Goal: Transaction & Acquisition: Book appointment/travel/reservation

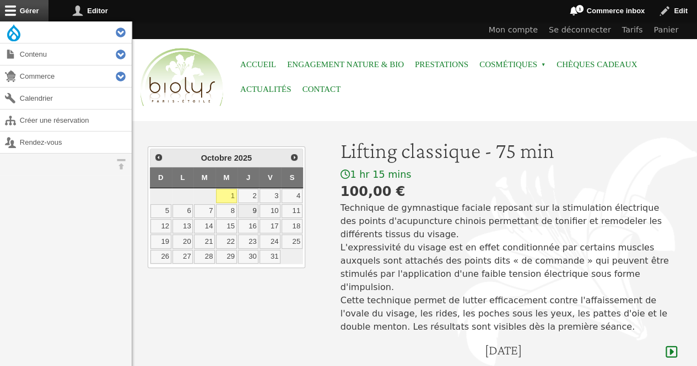
click at [252, 208] on link "9" at bounding box center [248, 211] width 21 height 14
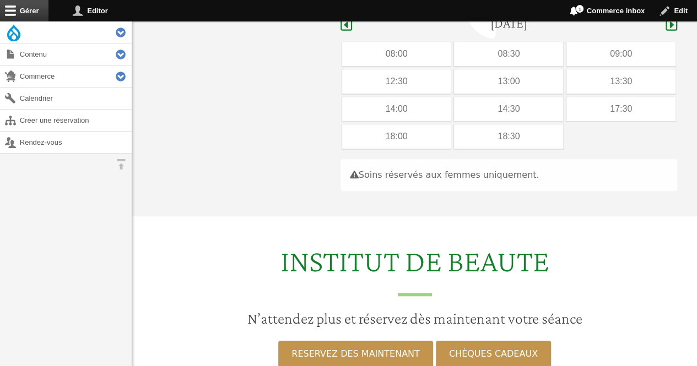
scroll to position [329, 0]
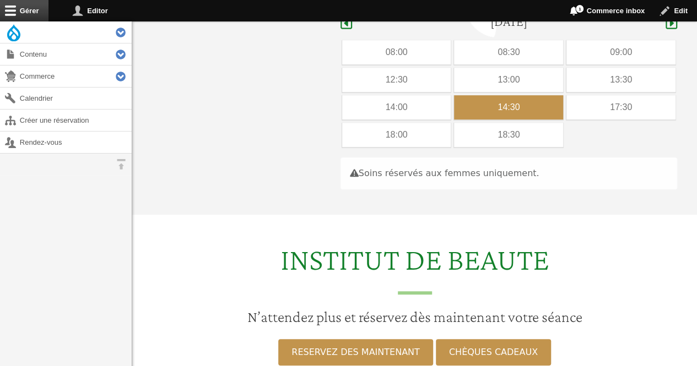
click at [472, 95] on div "14:30" at bounding box center [508, 107] width 109 height 24
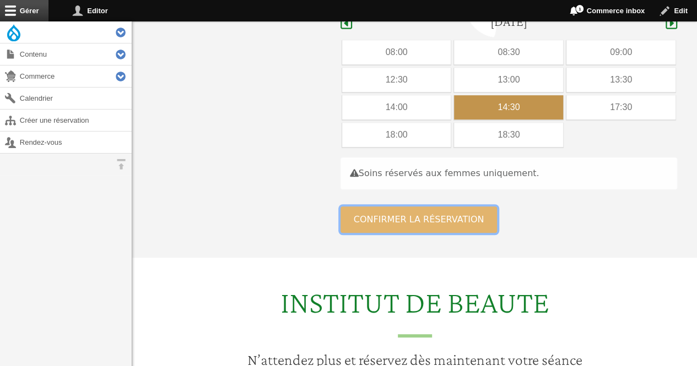
click at [391, 207] on button "Confirmer la réservation" at bounding box center [418, 220] width 157 height 26
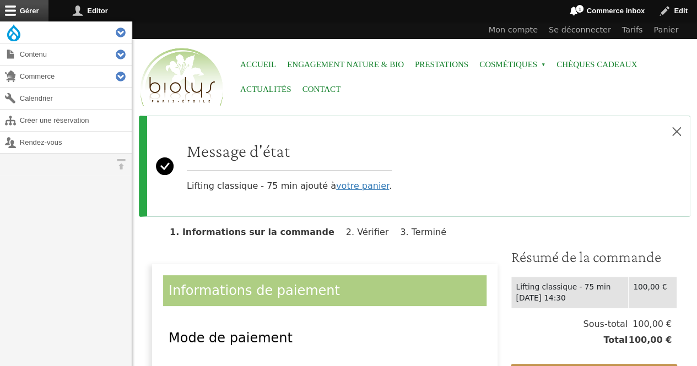
scroll to position [259, 0]
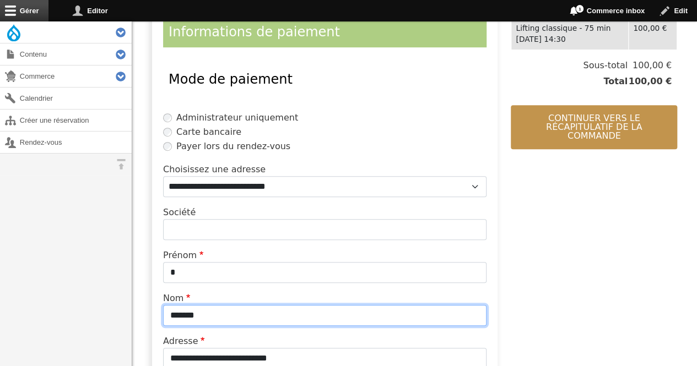
click at [247, 307] on input "*******" at bounding box center [324, 315] width 323 height 21
type input "*"
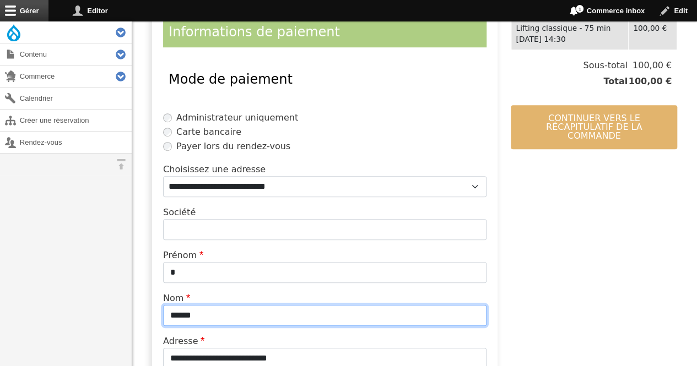
type input "******"
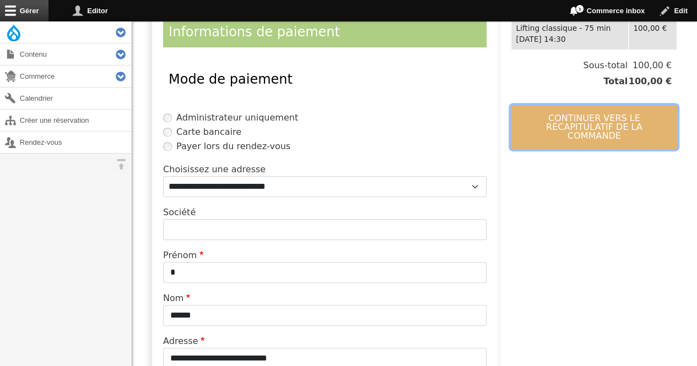
click at [557, 111] on button "Continuer vers le récapitulatif de la commande" at bounding box center [594, 127] width 166 height 44
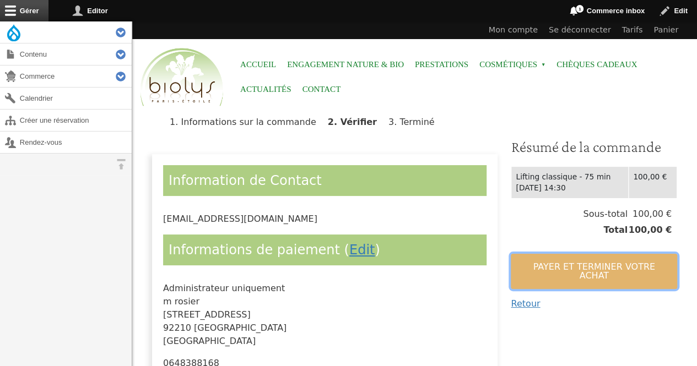
click at [533, 268] on button "Payer et terminer votre achat" at bounding box center [594, 271] width 166 height 35
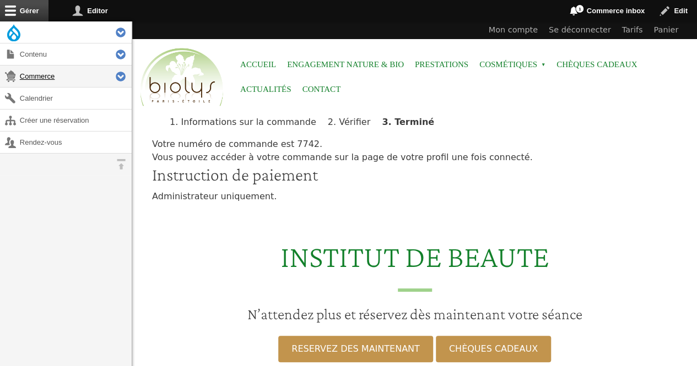
click at [49, 73] on link "Commerce" at bounding box center [66, 76] width 132 height 21
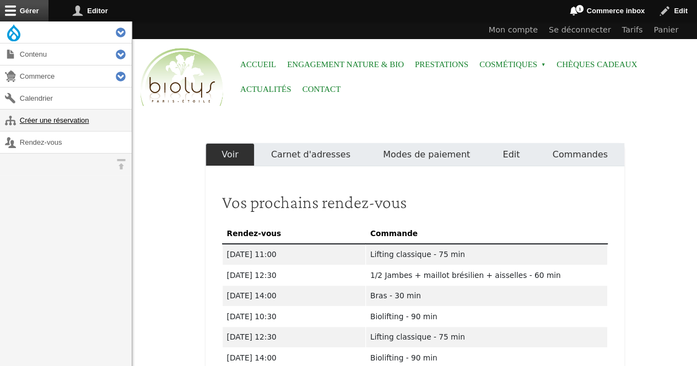
click at [76, 123] on link "Créer une réservation" at bounding box center [66, 120] width 132 height 21
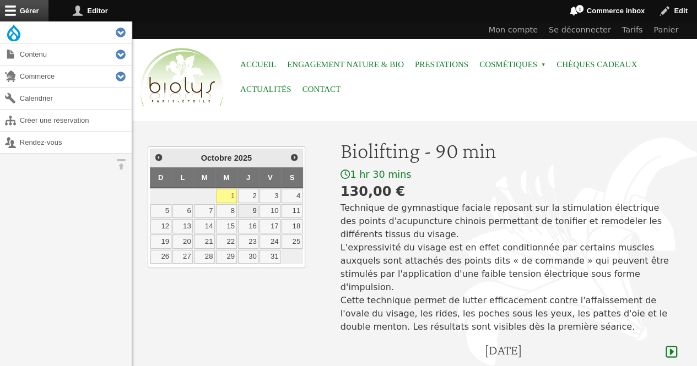
click at [254, 205] on link "9" at bounding box center [248, 211] width 21 height 14
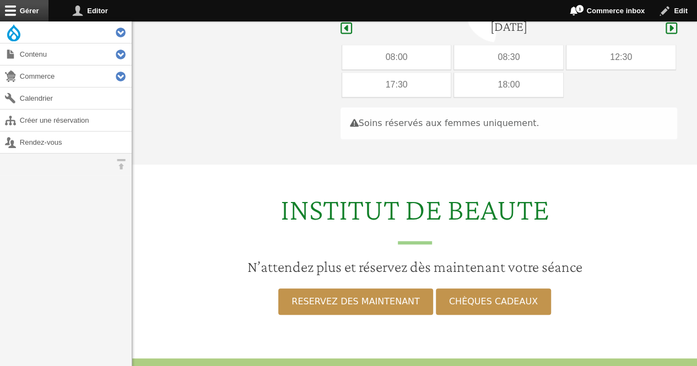
scroll to position [329, 0]
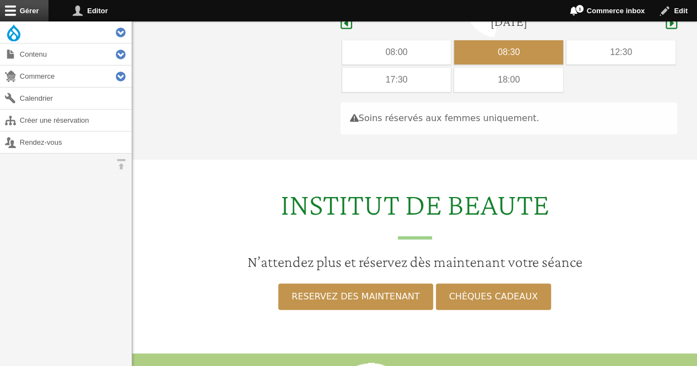
click at [498, 40] on div "08:30" at bounding box center [508, 52] width 109 height 24
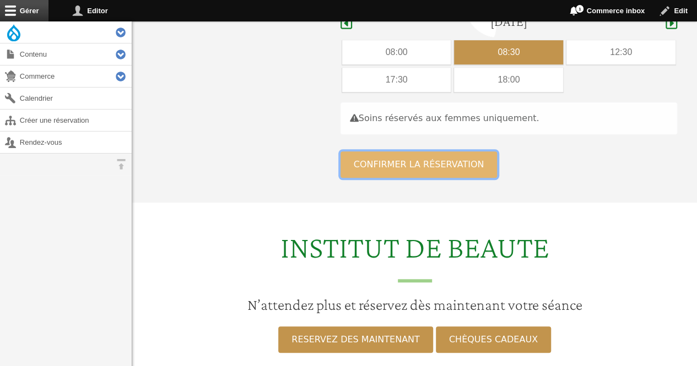
click at [413, 151] on button "Confirmer la réservation" at bounding box center [418, 164] width 157 height 26
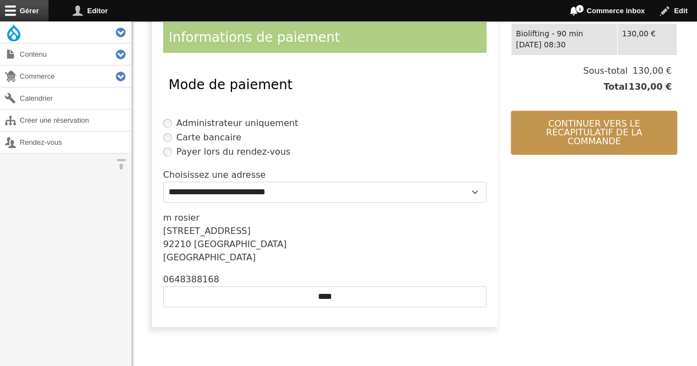
scroll to position [256, 0]
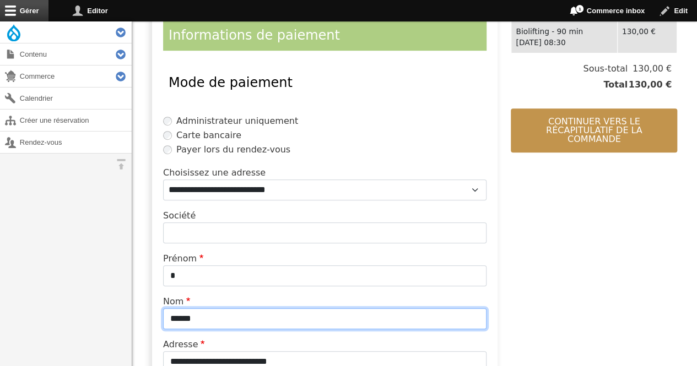
click at [272, 317] on input "******" at bounding box center [324, 318] width 323 height 21
type input "*"
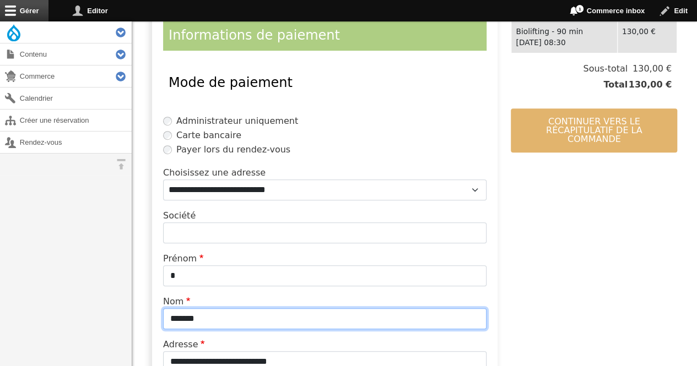
type input "*******"
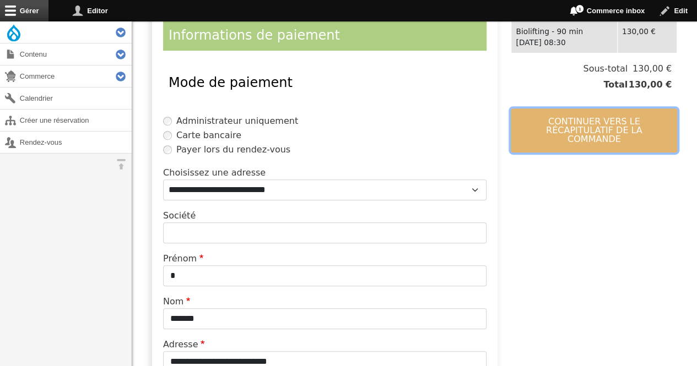
click at [530, 129] on button "Continuer vers le récapitulatif de la commande" at bounding box center [594, 131] width 166 height 44
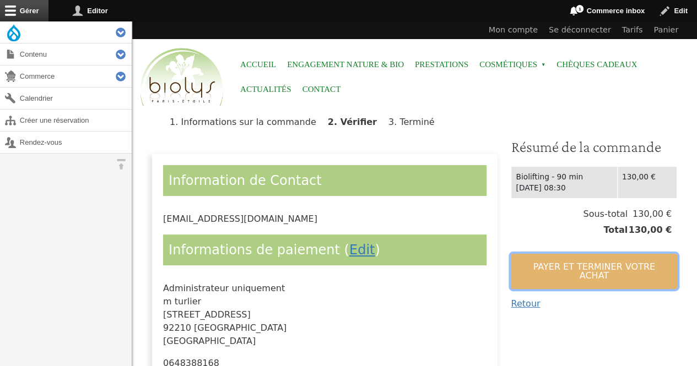
click at [543, 267] on button "Payer et terminer votre achat" at bounding box center [594, 271] width 166 height 35
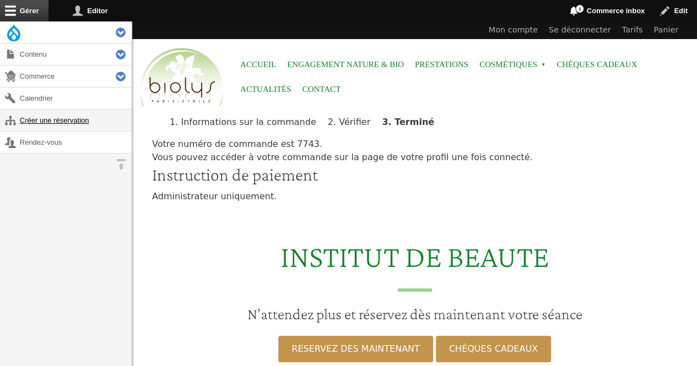
click at [36, 118] on link "Créer une réservation" at bounding box center [66, 120] width 132 height 21
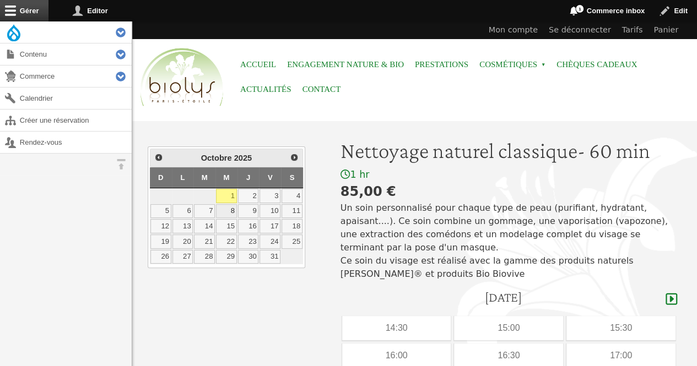
click at [227, 205] on link "8" at bounding box center [226, 211] width 21 height 14
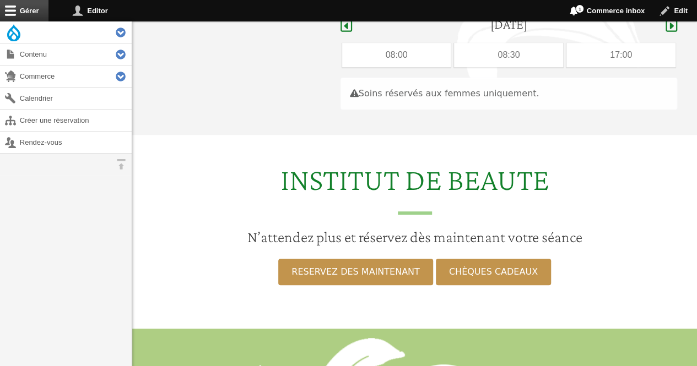
scroll to position [276, 0]
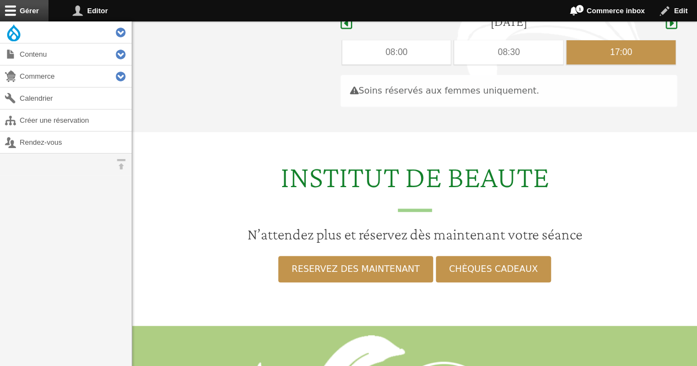
click at [576, 40] on div "17:00" at bounding box center [620, 52] width 109 height 24
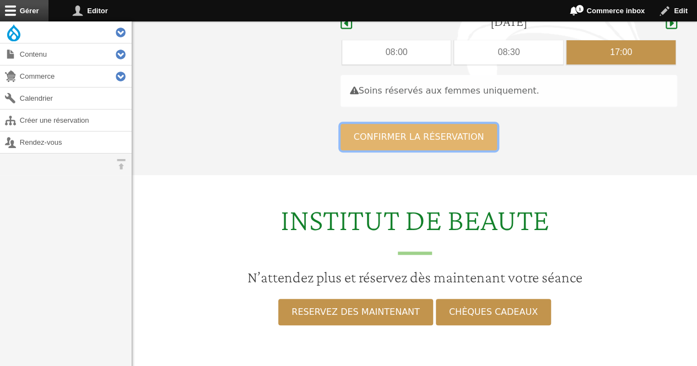
click at [448, 129] on button "Confirmer la réservation" at bounding box center [418, 137] width 157 height 26
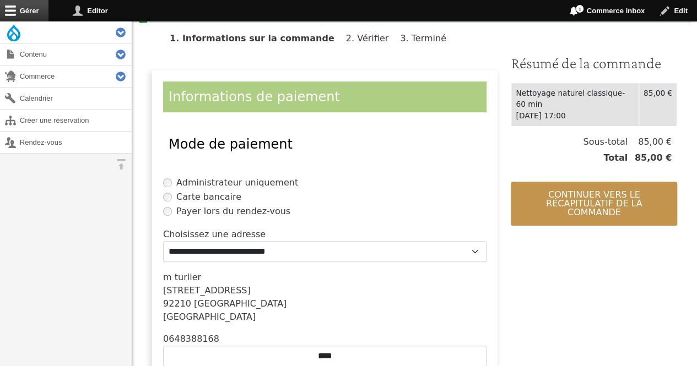
scroll to position [285, 0]
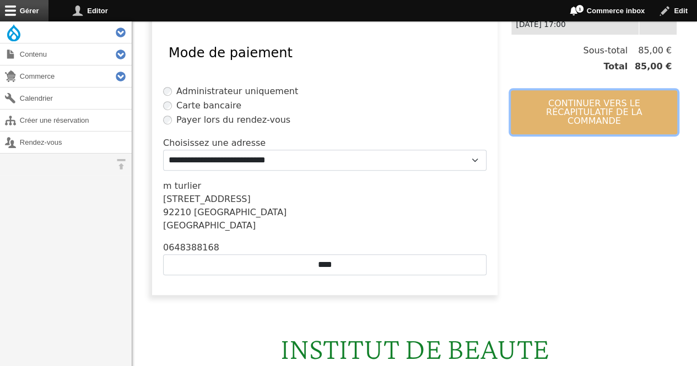
click at [549, 95] on button "Continuer vers le récapitulatif de la commande" at bounding box center [594, 112] width 166 height 44
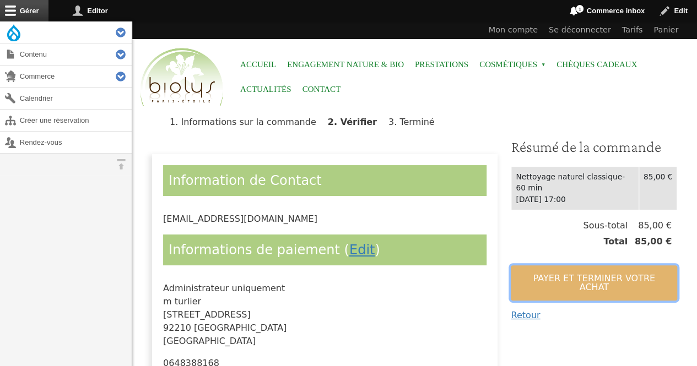
click at [543, 265] on button "Payer et terminer votre achat" at bounding box center [594, 282] width 166 height 35
